Goal: Obtain resource: Download file/media

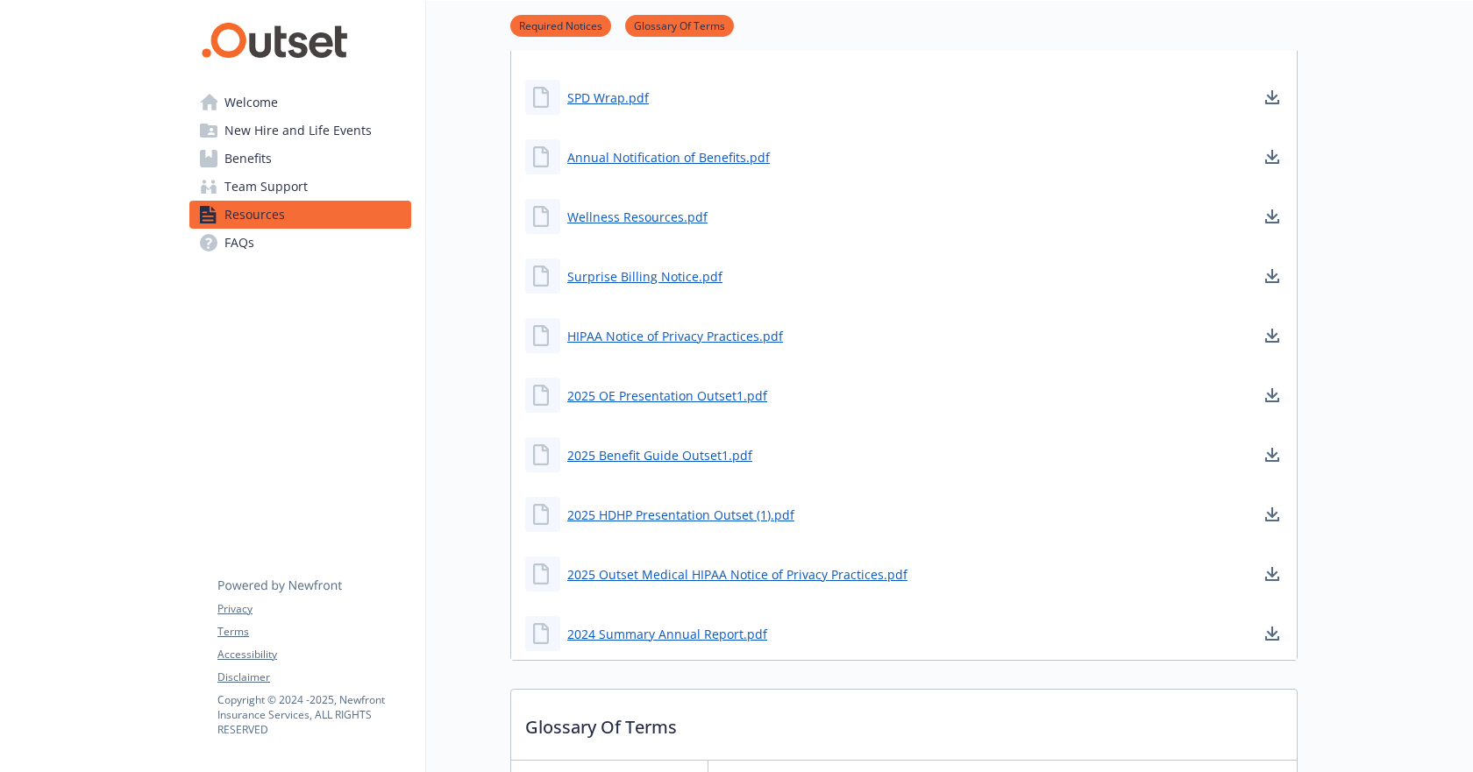
scroll to position [263, 0]
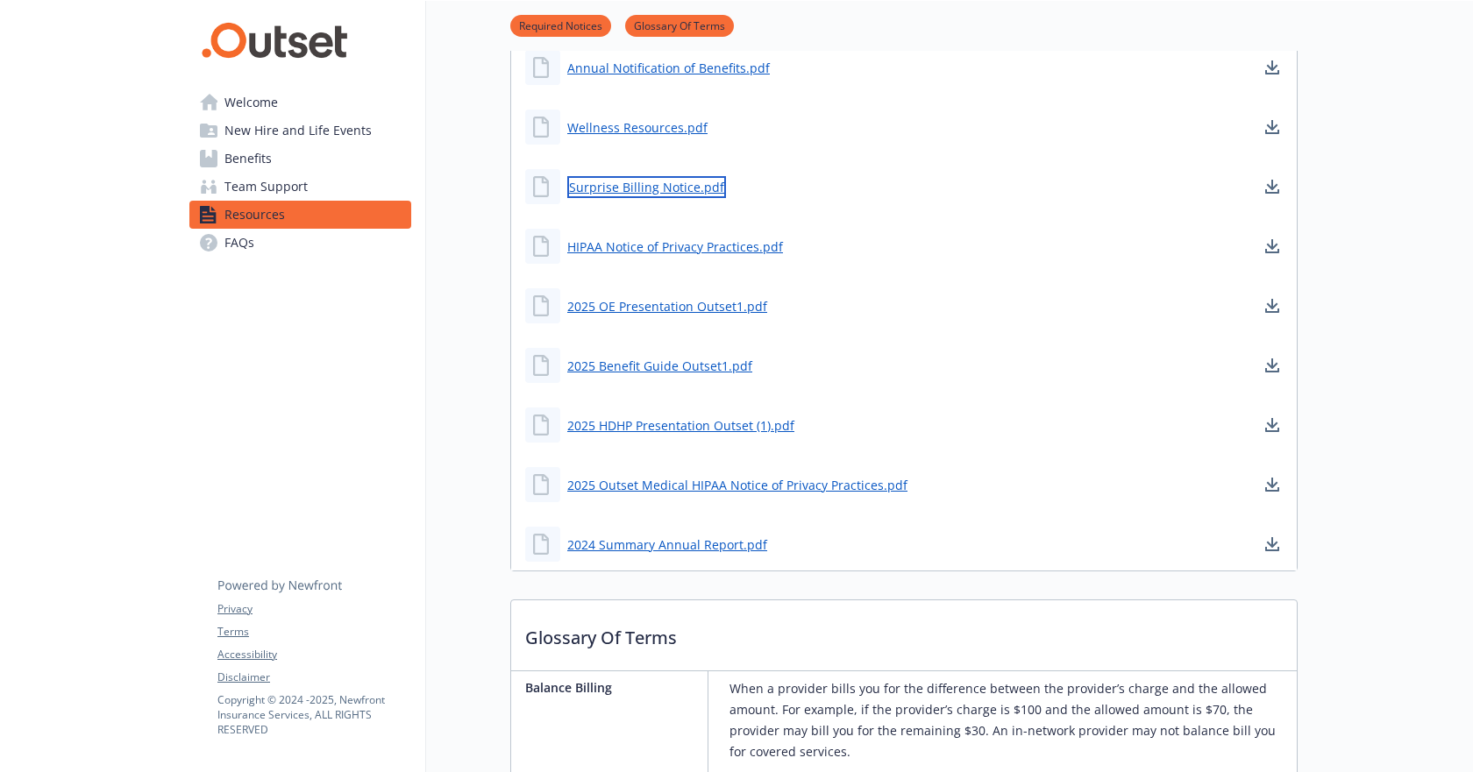
click at [688, 192] on link "Surprise Billing Notice.pdf" at bounding box center [646, 187] width 159 height 22
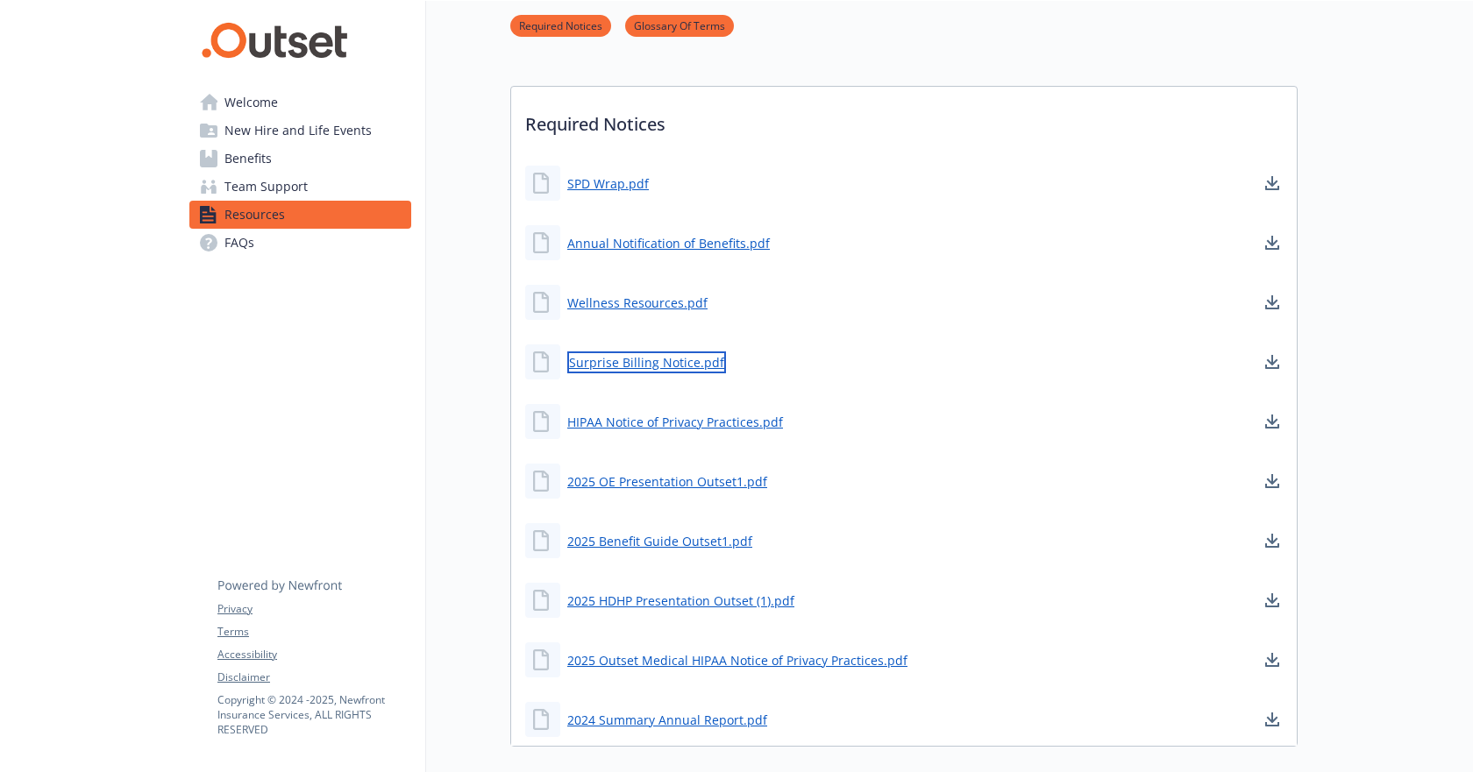
scroll to position [175, 0]
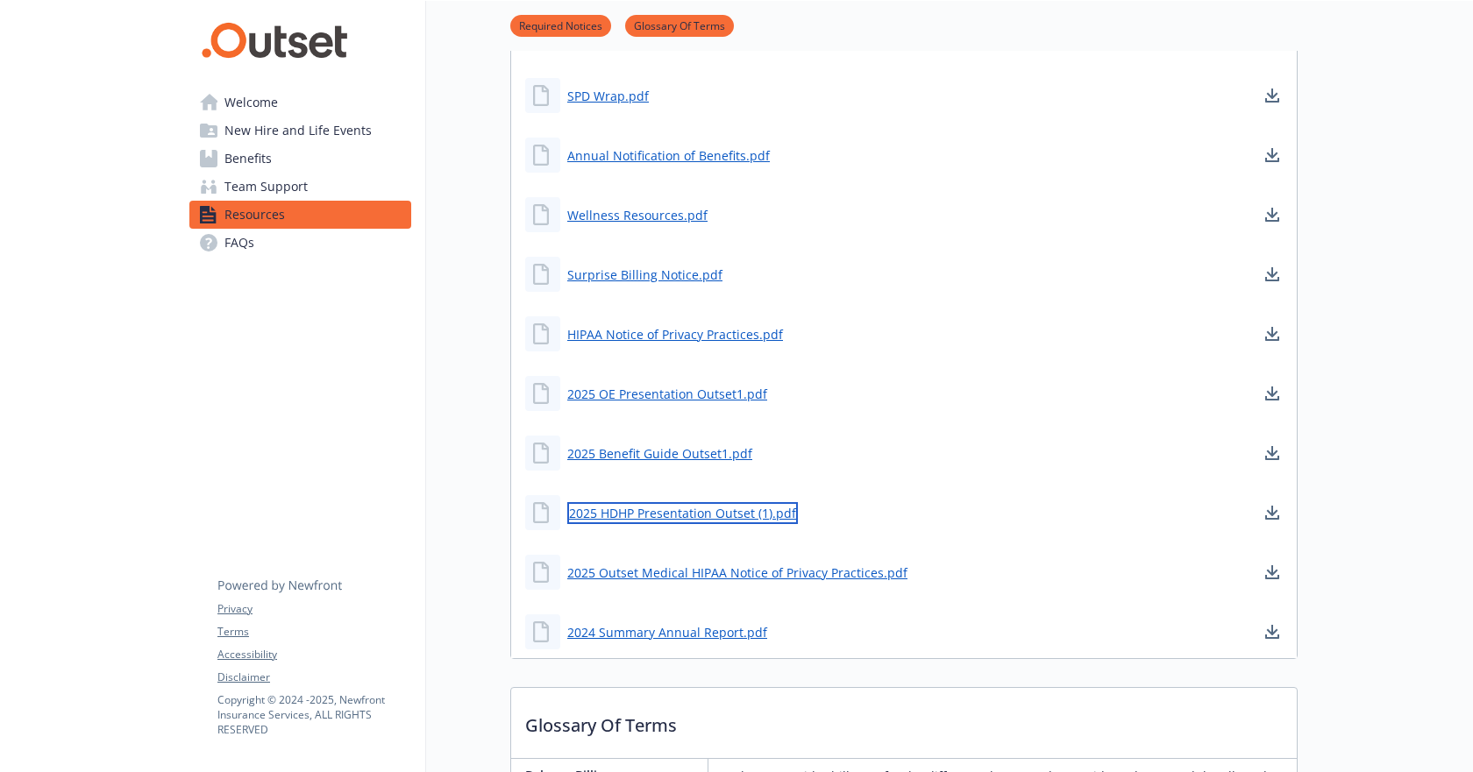
click at [729, 509] on link "2025 HDHP Presentation Outset (1).pdf" at bounding box center [682, 513] width 231 height 22
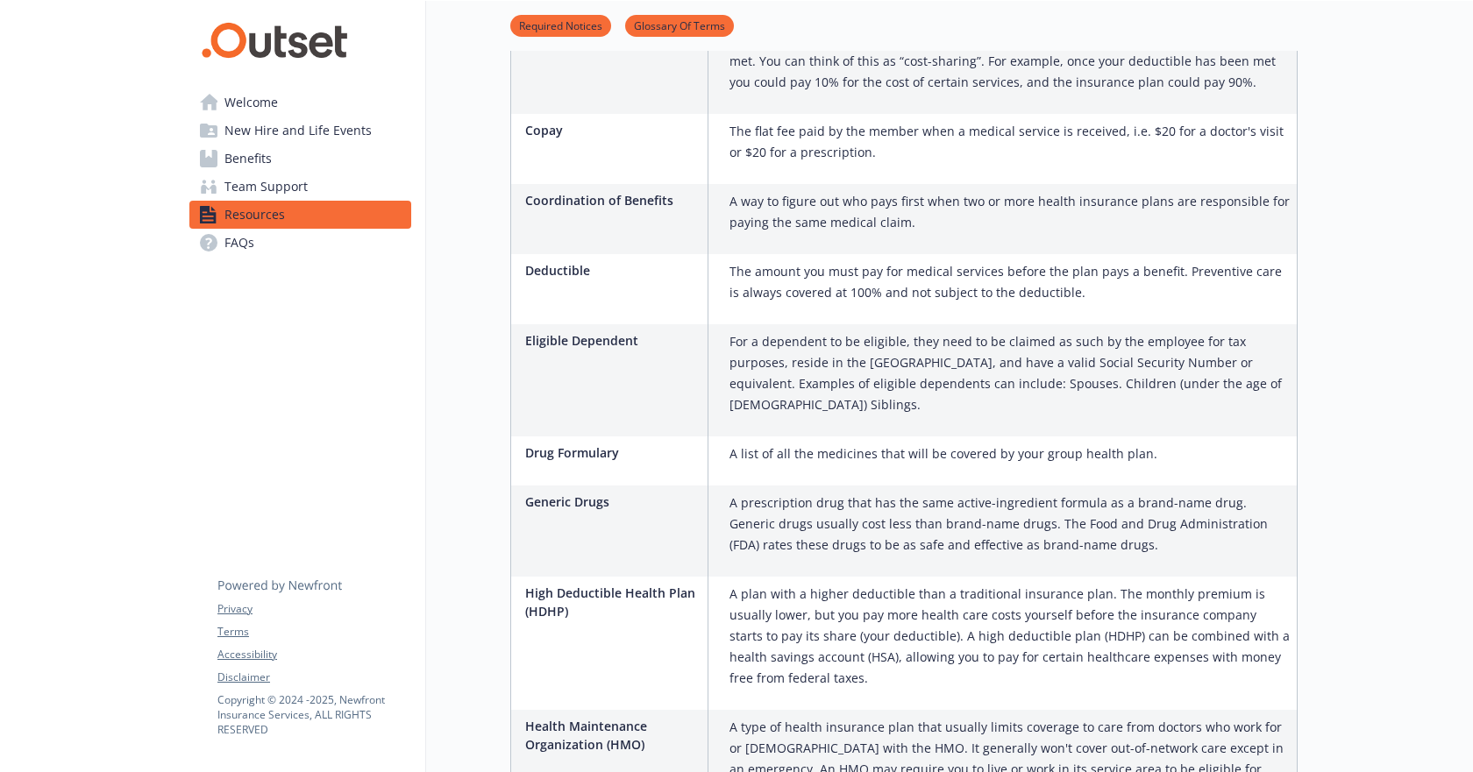
scroll to position [614, 0]
